Goal: Information Seeking & Learning: Learn about a topic

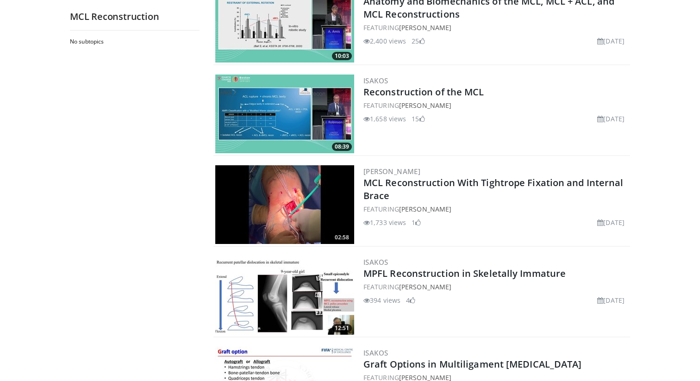
scroll to position [757, 0]
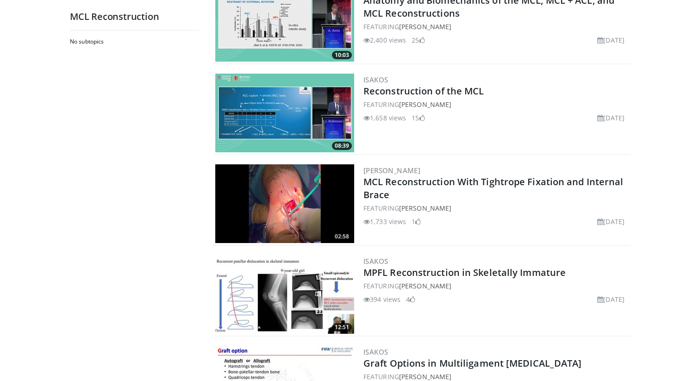
click at [258, 240] on img at bounding box center [284, 203] width 139 height 79
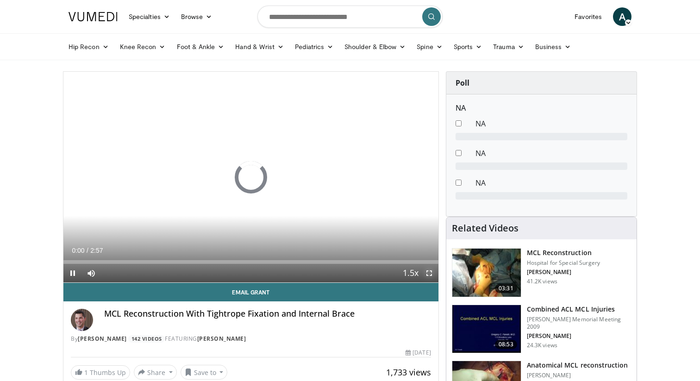
click at [429, 273] on span "Video Player" at bounding box center [429, 273] width 19 height 19
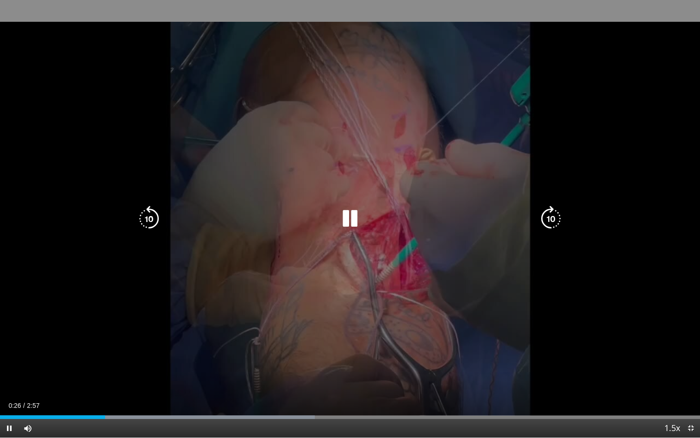
click at [372, 194] on div "10 seconds Tap to unmute" at bounding box center [350, 218] width 700 height 437
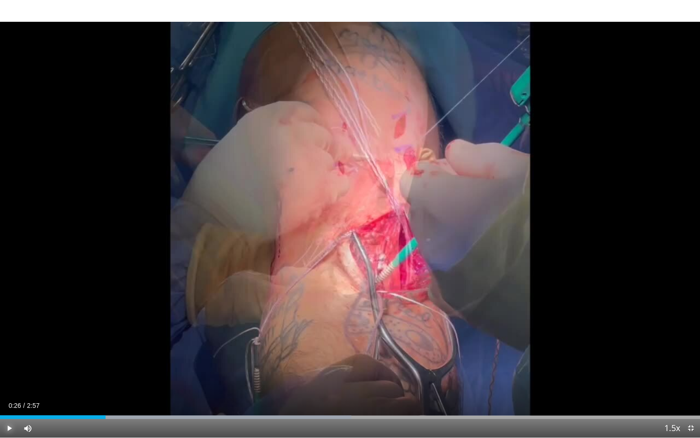
click at [9, 381] on span "Video Player" at bounding box center [9, 428] width 19 height 19
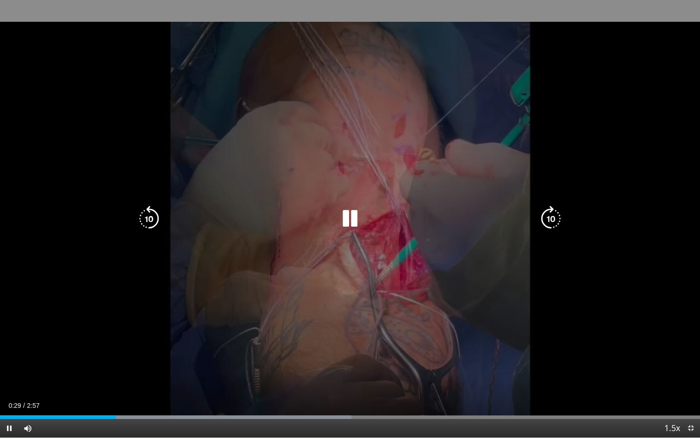
click at [275, 159] on div "10 seconds Tap to unmute" at bounding box center [350, 218] width 700 height 437
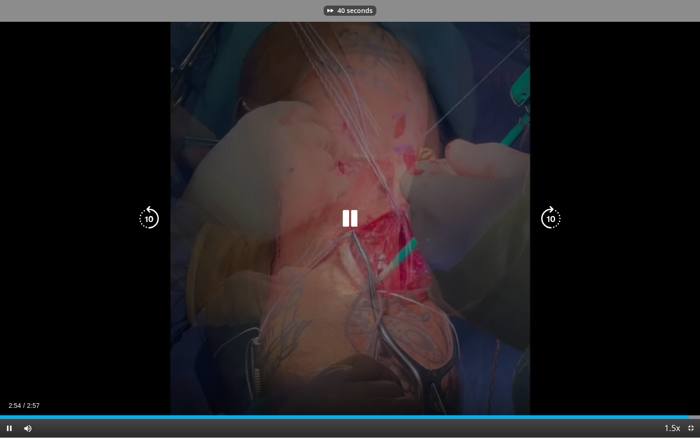
click at [315, 156] on div "40 seconds Tap to unmute" at bounding box center [350, 218] width 700 height 437
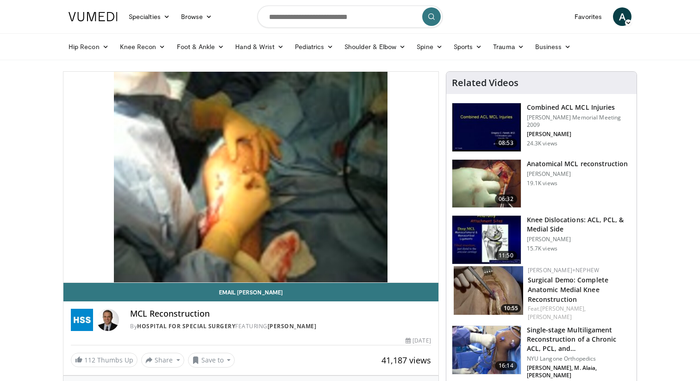
click at [94, 19] on img at bounding box center [93, 16] width 49 height 9
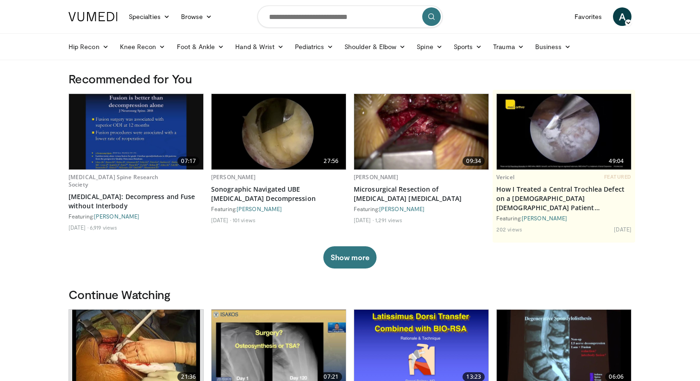
click at [94, 19] on img at bounding box center [93, 16] width 49 height 9
